Goal: Task Accomplishment & Management: Manage account settings

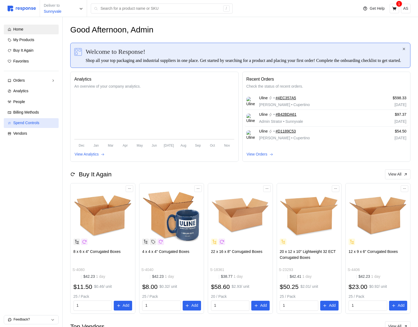
click at [39, 121] on span "Spend Controls" at bounding box center [26, 123] width 26 height 4
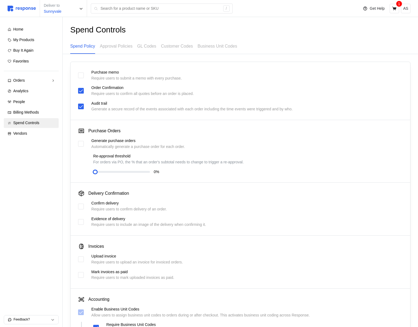
scroll to position [125, 0]
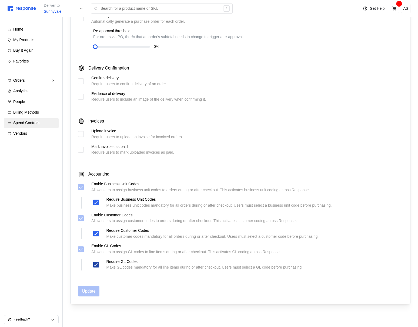
click at [96, 263] on icon at bounding box center [96, 264] width 5 height 5
click at [81, 250] on icon at bounding box center [81, 248] width 5 height 5
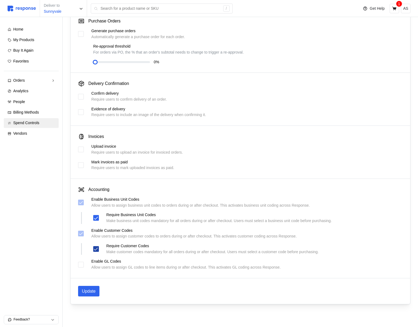
click at [96, 249] on icon at bounding box center [96, 249] width 4 height 3
click at [95, 217] on icon at bounding box center [96, 217] width 5 height 5
click at [91, 293] on p "Update" at bounding box center [89, 291] width 14 height 7
click at [396, 9] on icon at bounding box center [394, 8] width 5 height 5
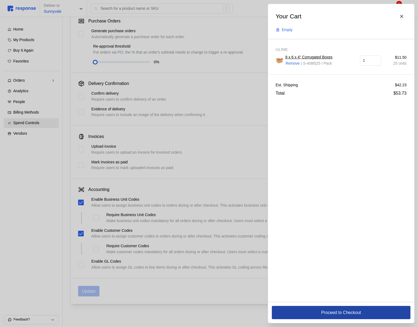
click at [317, 316] on button "Proceed to Checkout" at bounding box center [341, 312] width 139 height 13
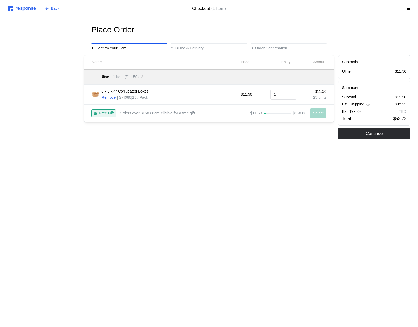
click at [29, 10] on img at bounding box center [22, 9] width 28 height 6
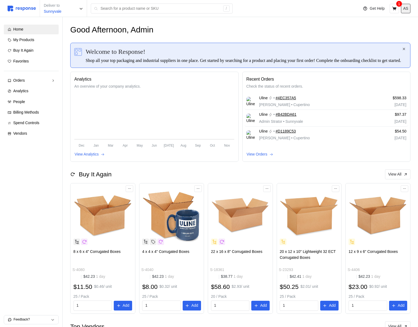
click at [407, 9] on p "AS" at bounding box center [405, 9] width 5 height 6
click at [389, 27] on button "Logout" at bounding box center [386, 31] width 43 height 10
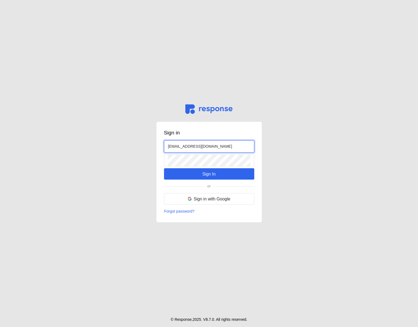
click at [172, 145] on input "[EMAIL_ADDRESS][DOMAIN_NAME]" at bounding box center [209, 147] width 82 height 12
type input "[EMAIL_ADDRESS][DOMAIN_NAME]"
